Goal: Information Seeking & Learning: Understand process/instructions

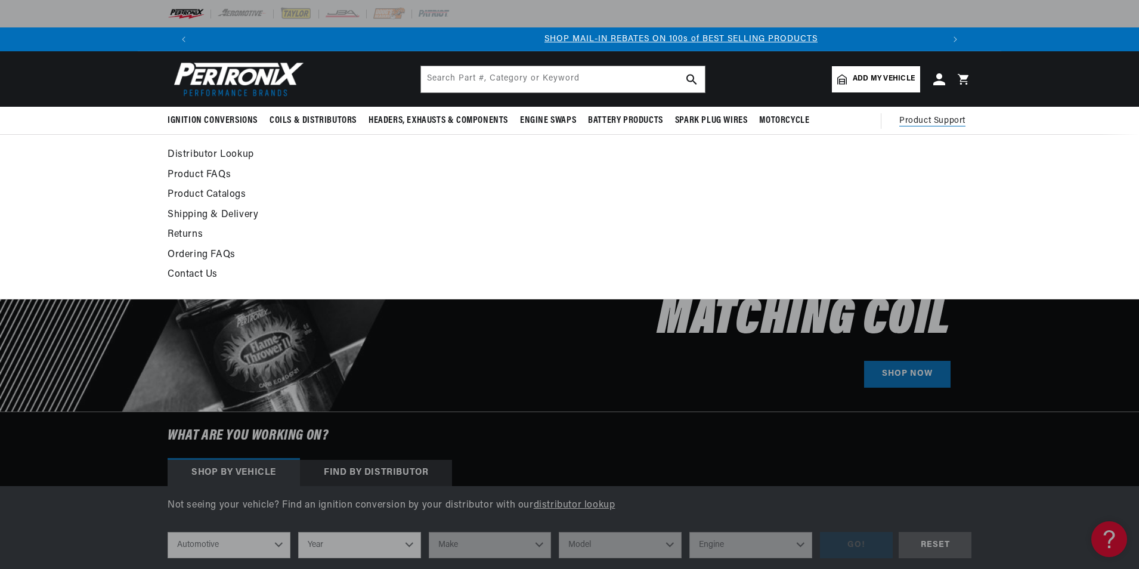
scroll to position [0, 745]
click at [188, 271] on link "Contact Us" at bounding box center [461, 275] width 586 height 17
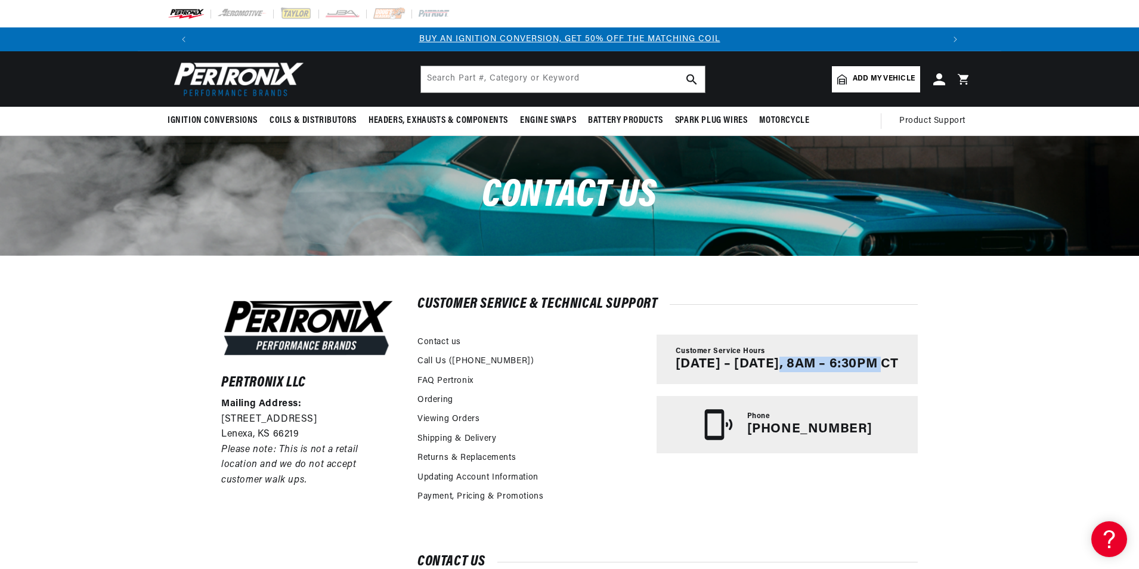
drag, startPoint x: 777, startPoint y: 365, endPoint x: 881, endPoint y: 367, distance: 104.4
click at [881, 367] on p "Monday – Friday, 8AM – 6:30PM CT" at bounding box center [787, 365] width 223 height 16
click at [429, 394] on link "Ordering" at bounding box center [435, 400] width 36 height 13
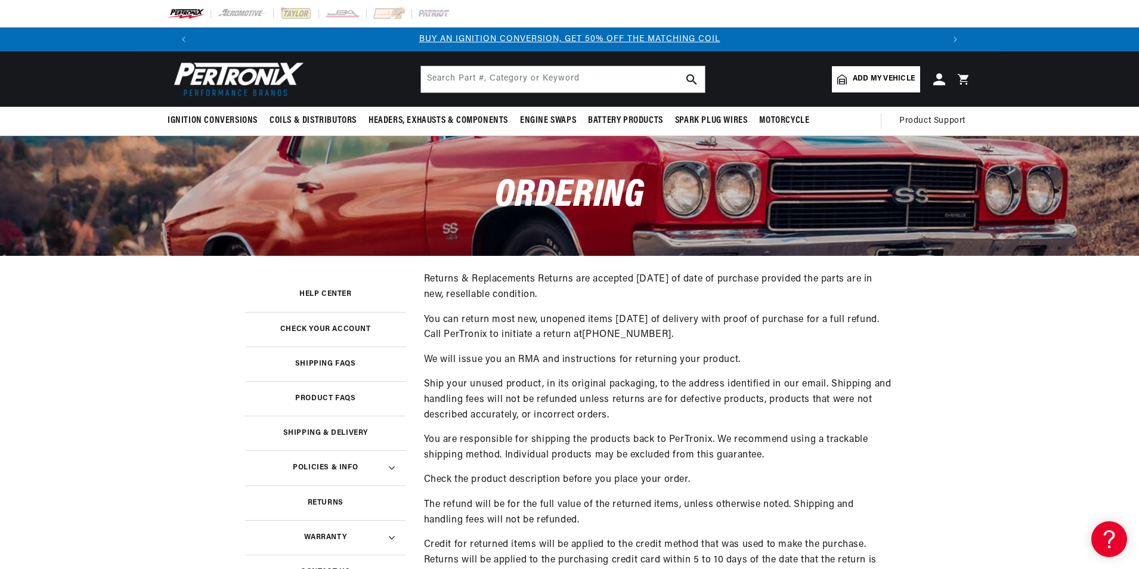
click at [188, 423] on main "Ordering Help Center Check your account Shipping FAQs Product FAQs Shipping & D…" at bounding box center [569, 536] width 1139 height 800
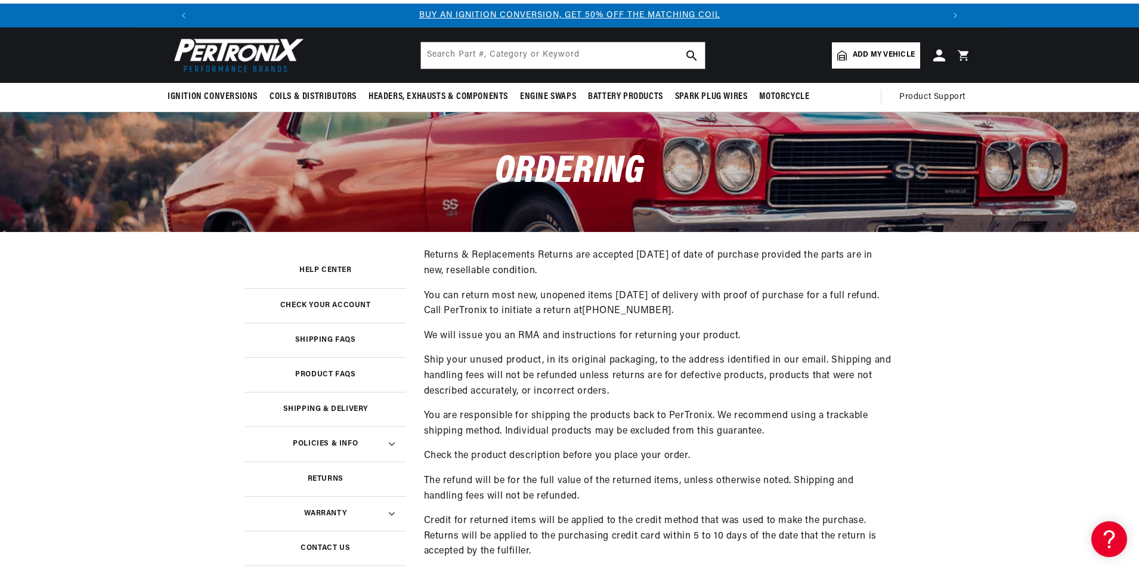
click at [321, 474] on link "Returns" at bounding box center [325, 478] width 161 height 35
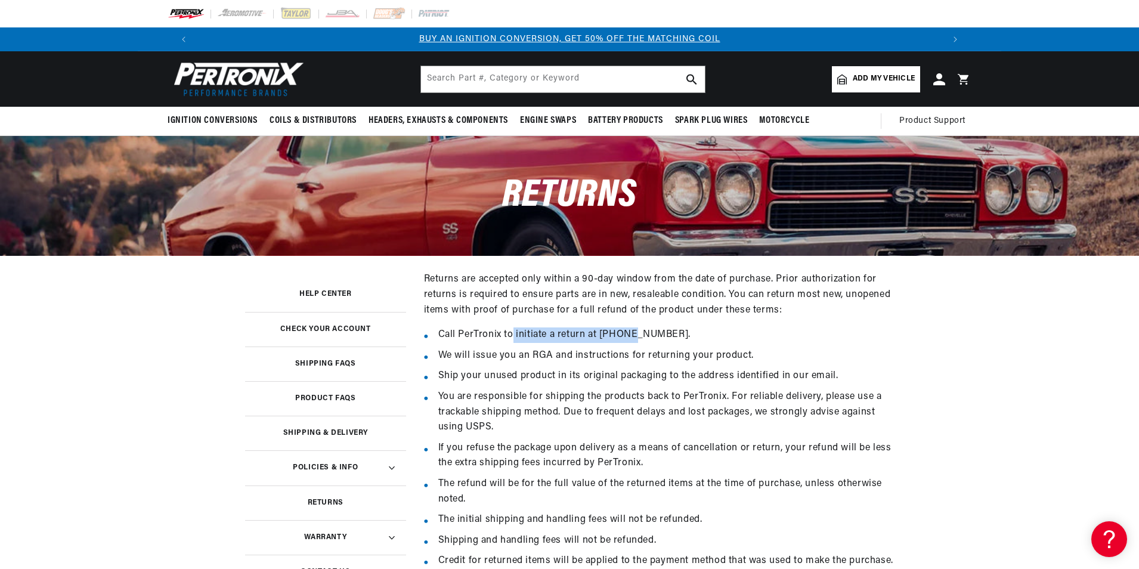
drag, startPoint x: 511, startPoint y: 333, endPoint x: 624, endPoint y: 342, distance: 113.0
click at [624, 342] on li "Call PerTronix to initiate a return at (913) 808-2376." at bounding box center [666, 335] width 456 height 16
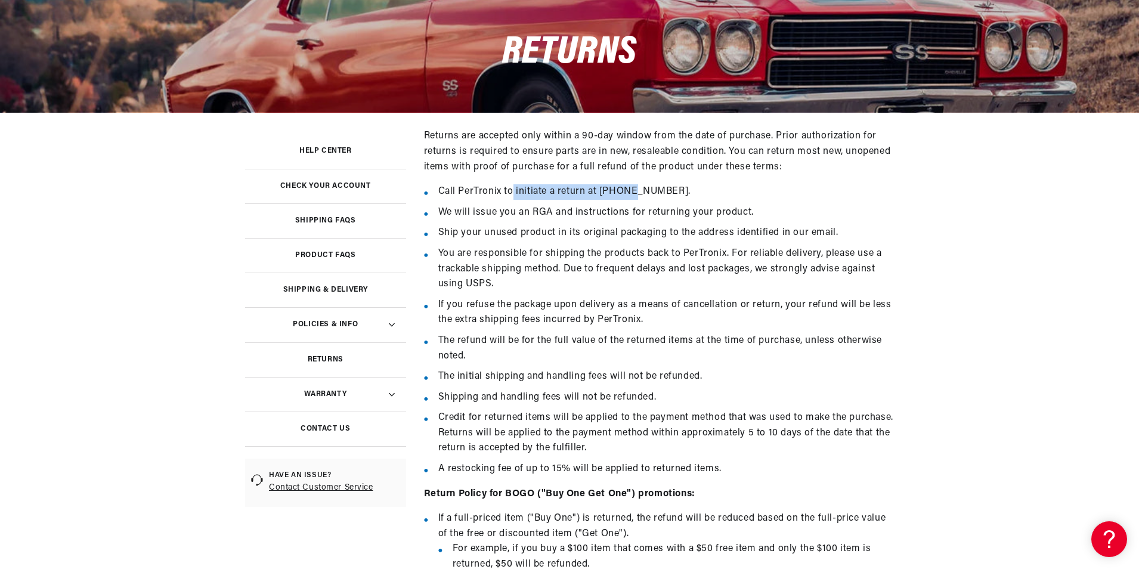
scroll to position [0, 745]
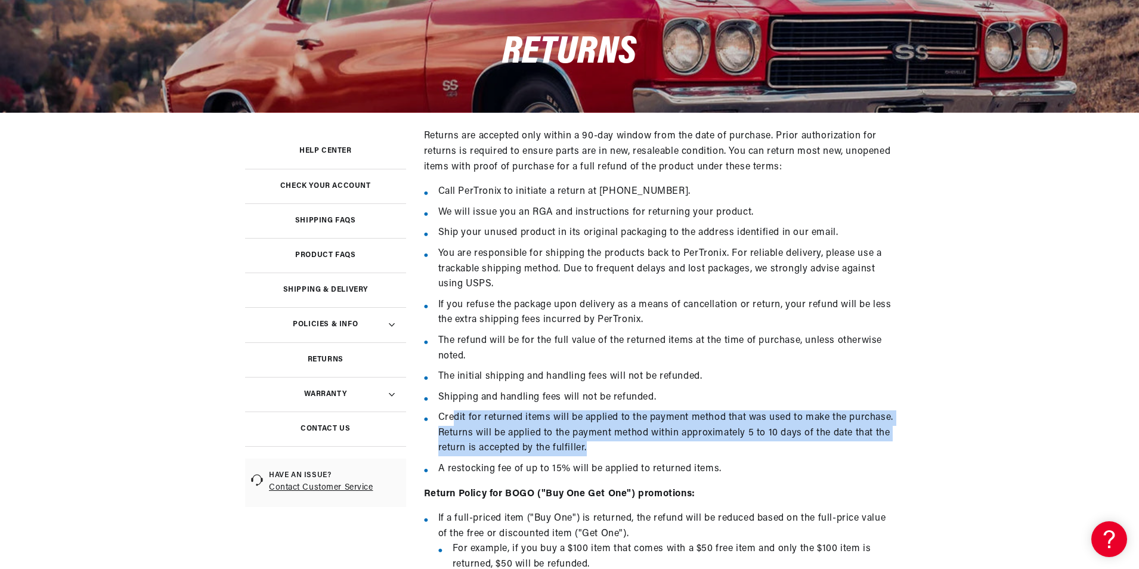
drag, startPoint x: 453, startPoint y: 409, endPoint x: 649, endPoint y: 449, distance: 200.8
click at [649, 449] on ul "Call PerTronix to initiate a return at (913) 808-2376. We will issue you an RGA…" at bounding box center [659, 330] width 470 height 293
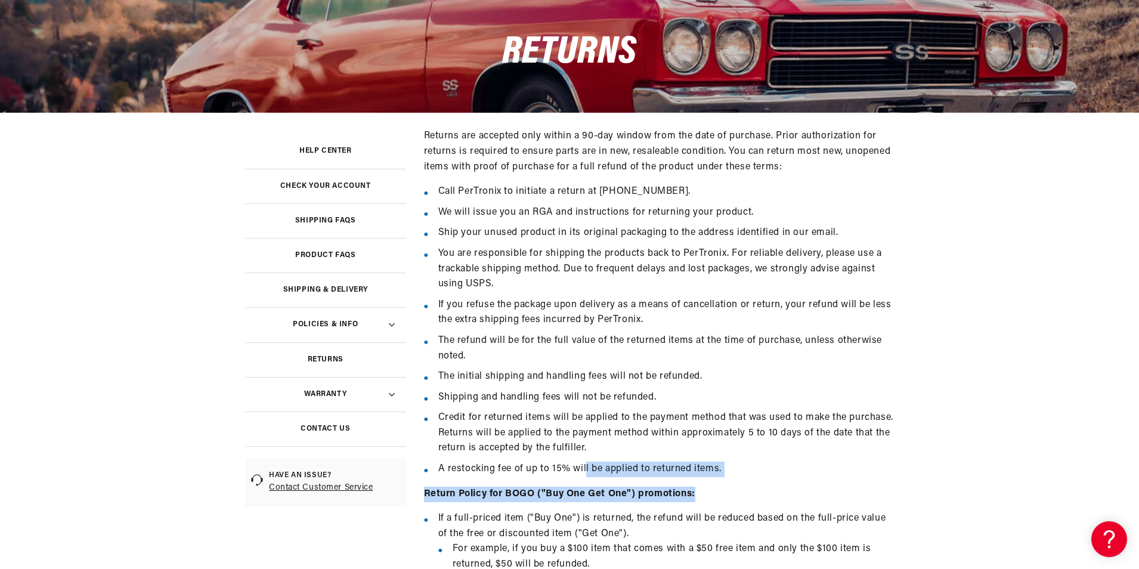
drag, startPoint x: 584, startPoint y: 469, endPoint x: 747, endPoint y: 477, distance: 163.6
click at [747, 477] on div "Returns are accepted only within a 90-day window from the date of purchase. Pri…" at bounding box center [659, 545] width 470 height 832
click at [454, 487] on p "Return Policy for BOGO ("Buy One Get One") promotions:" at bounding box center [659, 495] width 470 height 16
drag, startPoint x: 488, startPoint y: 493, endPoint x: 631, endPoint y: 500, distance: 142.7
click at [631, 500] on p "Return Policy for BOGO ("Buy One Get One") promotions:" at bounding box center [659, 495] width 470 height 16
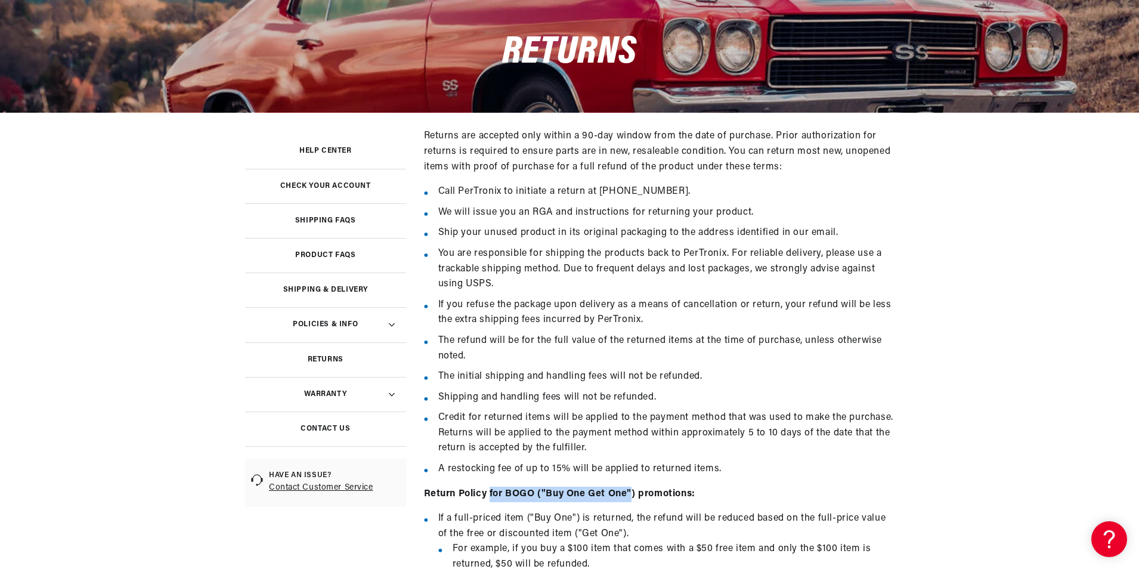
scroll to position [0, 1489]
click at [326, 150] on h3 "Help Center" at bounding box center [325, 151] width 52 height 6
